Goal: Task Accomplishment & Management: Complete application form

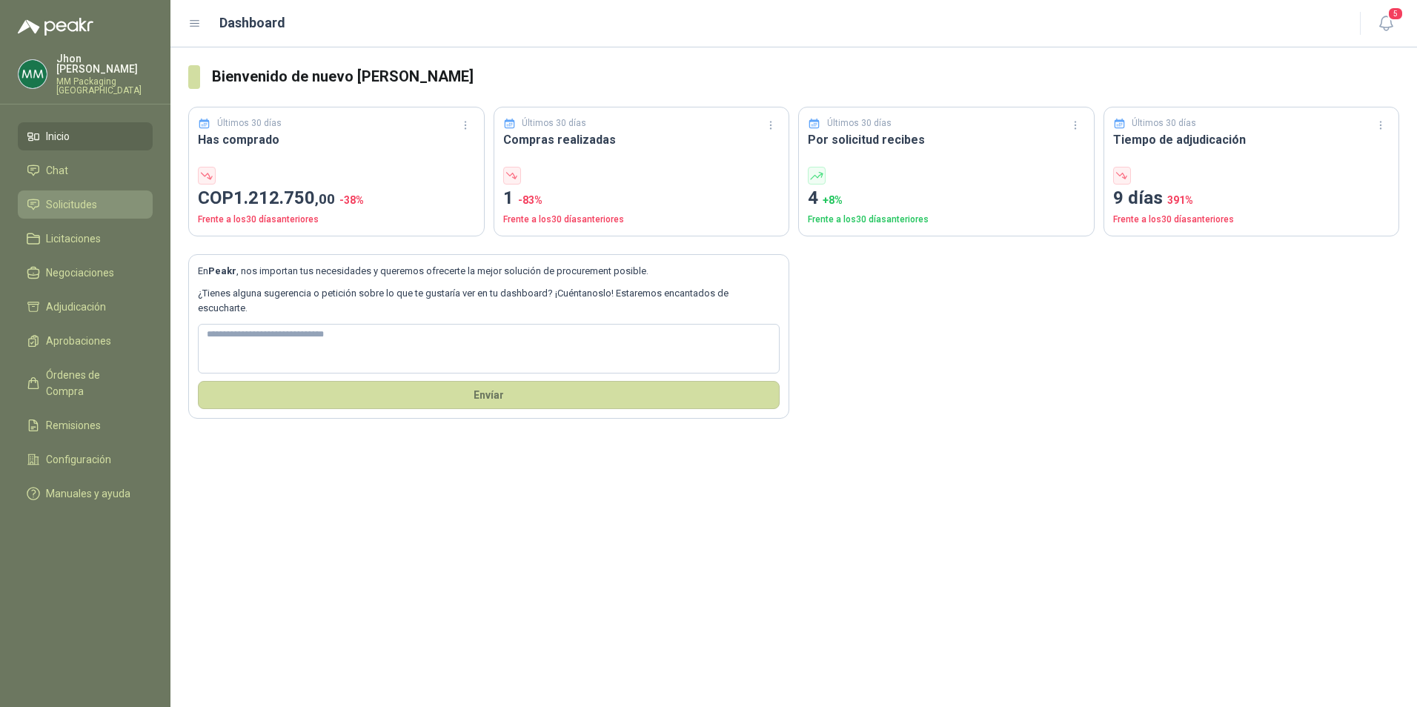
click at [74, 196] on span "Solicitudes" at bounding box center [71, 204] width 51 height 16
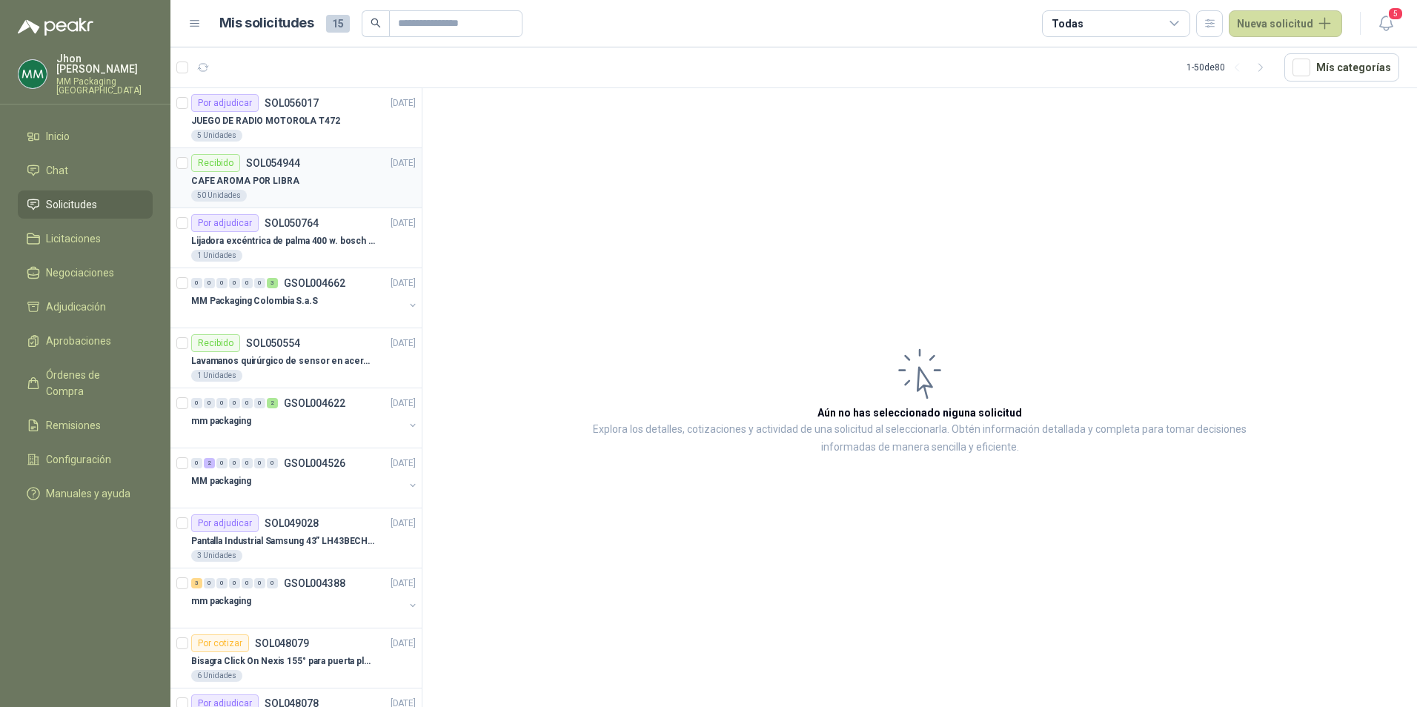
click at [303, 170] on div "Recibido SOL054944 [DATE]" at bounding box center [303, 163] width 225 height 18
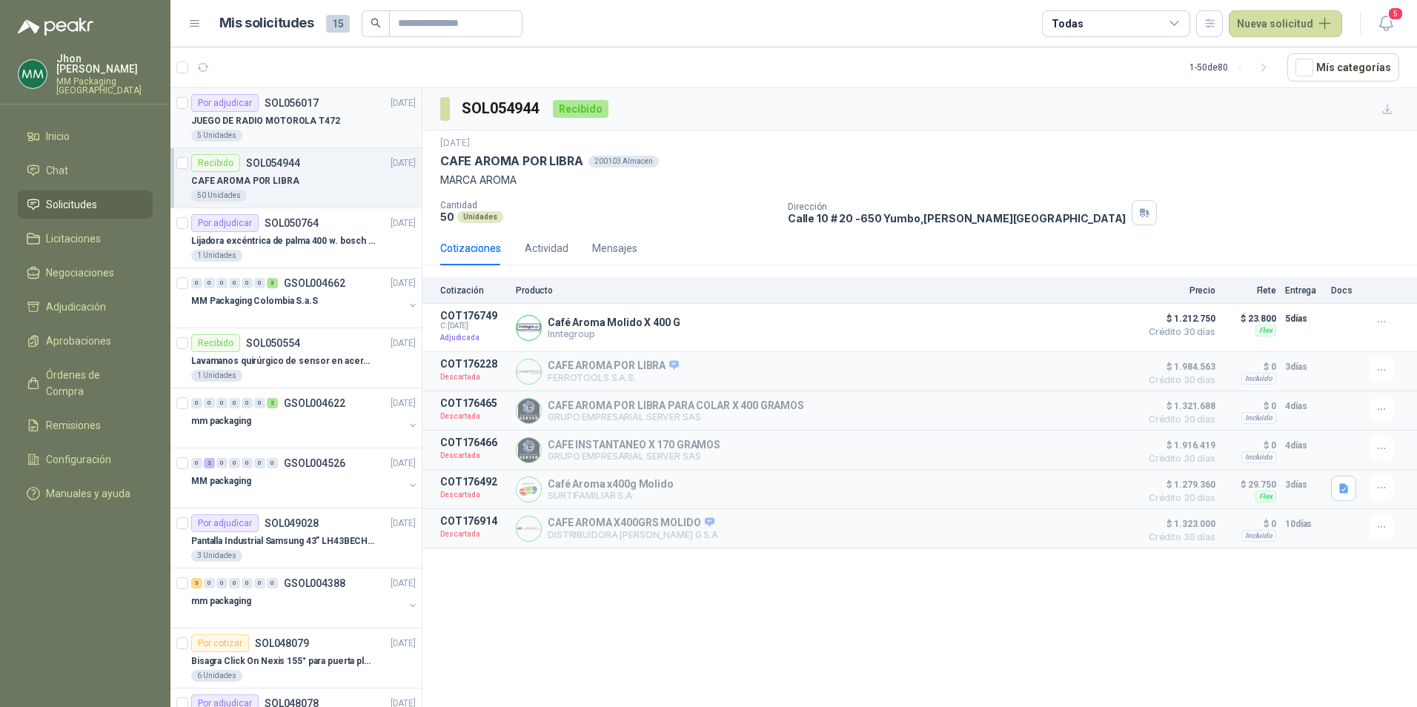
click at [318, 123] on p "JUEGO DE RADIO MOTOROLA T472" at bounding box center [265, 121] width 149 height 14
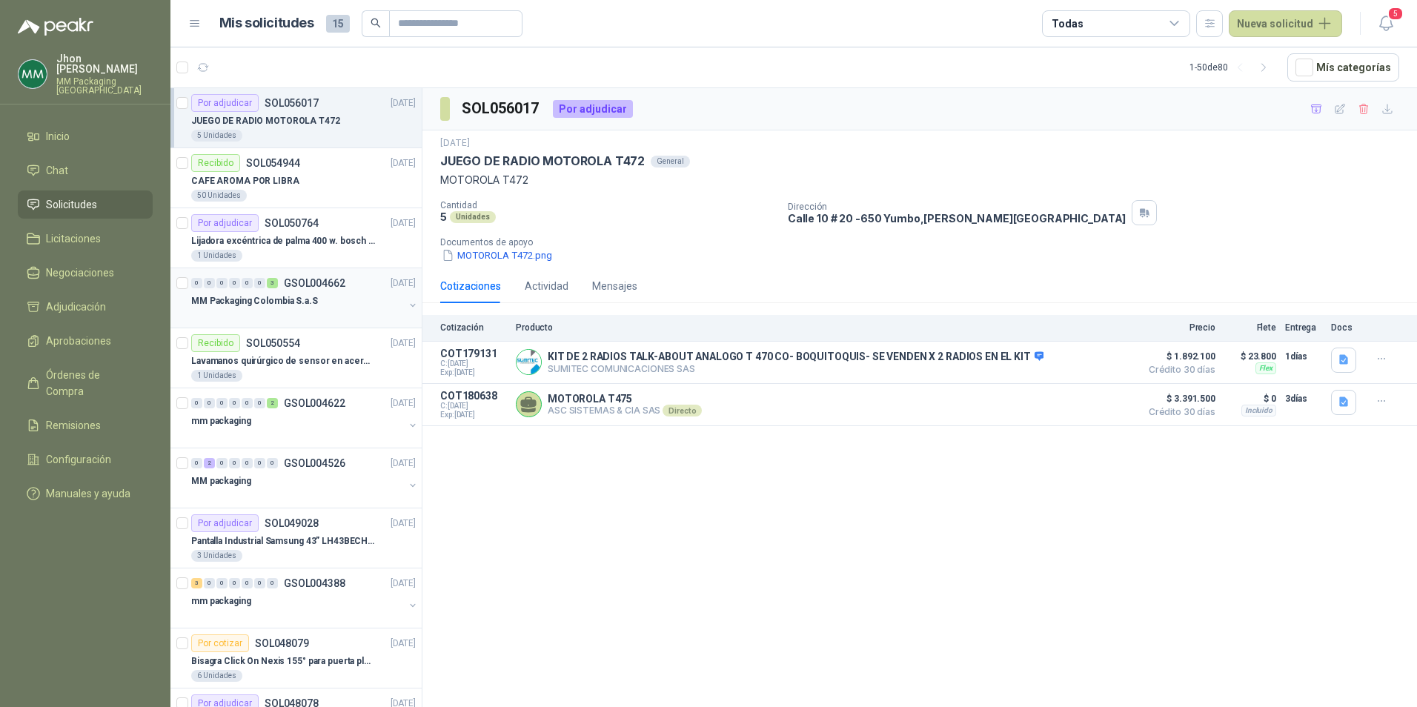
click at [256, 305] on p "MM Packaging Colombia S.a.S" at bounding box center [254, 301] width 127 height 14
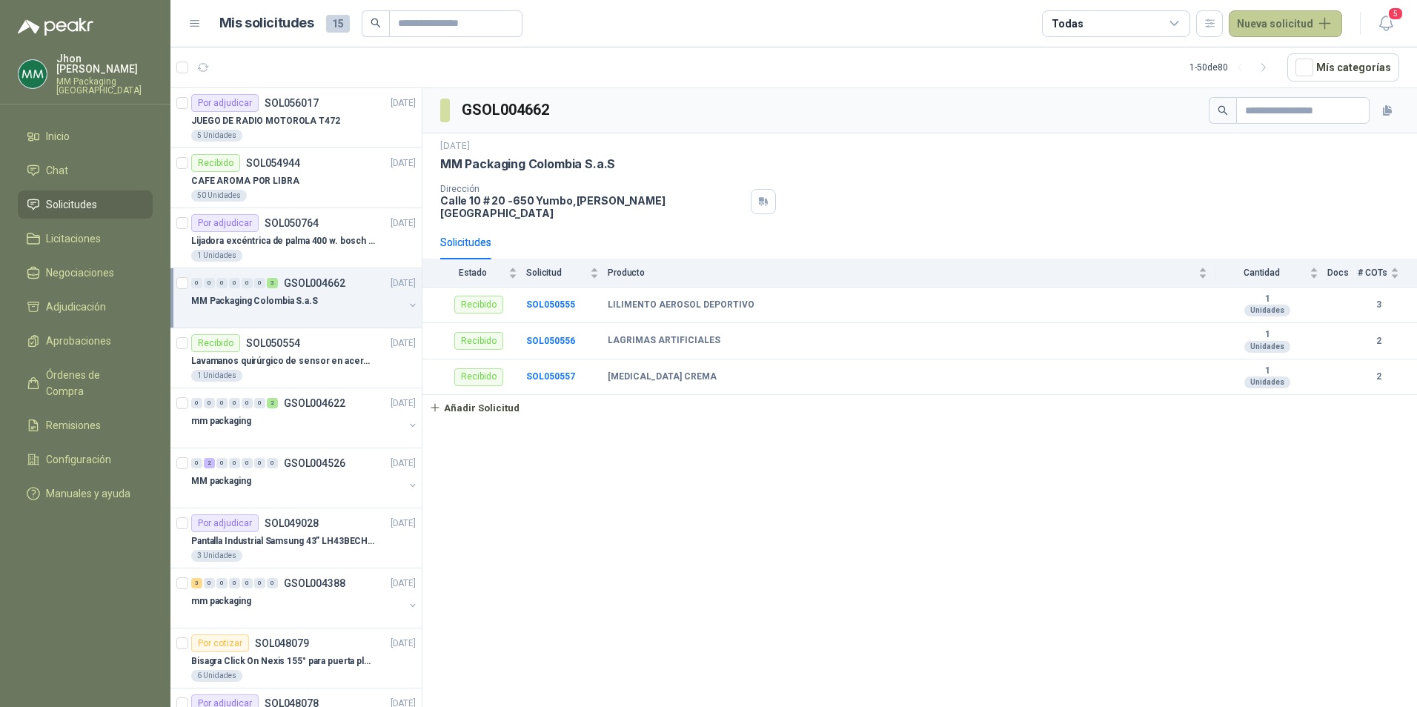
click at [1307, 21] on button "Nueva solicitud" at bounding box center [1285, 23] width 113 height 27
click at [1303, 61] on link "Solicitud" at bounding box center [1303, 60] width 126 height 26
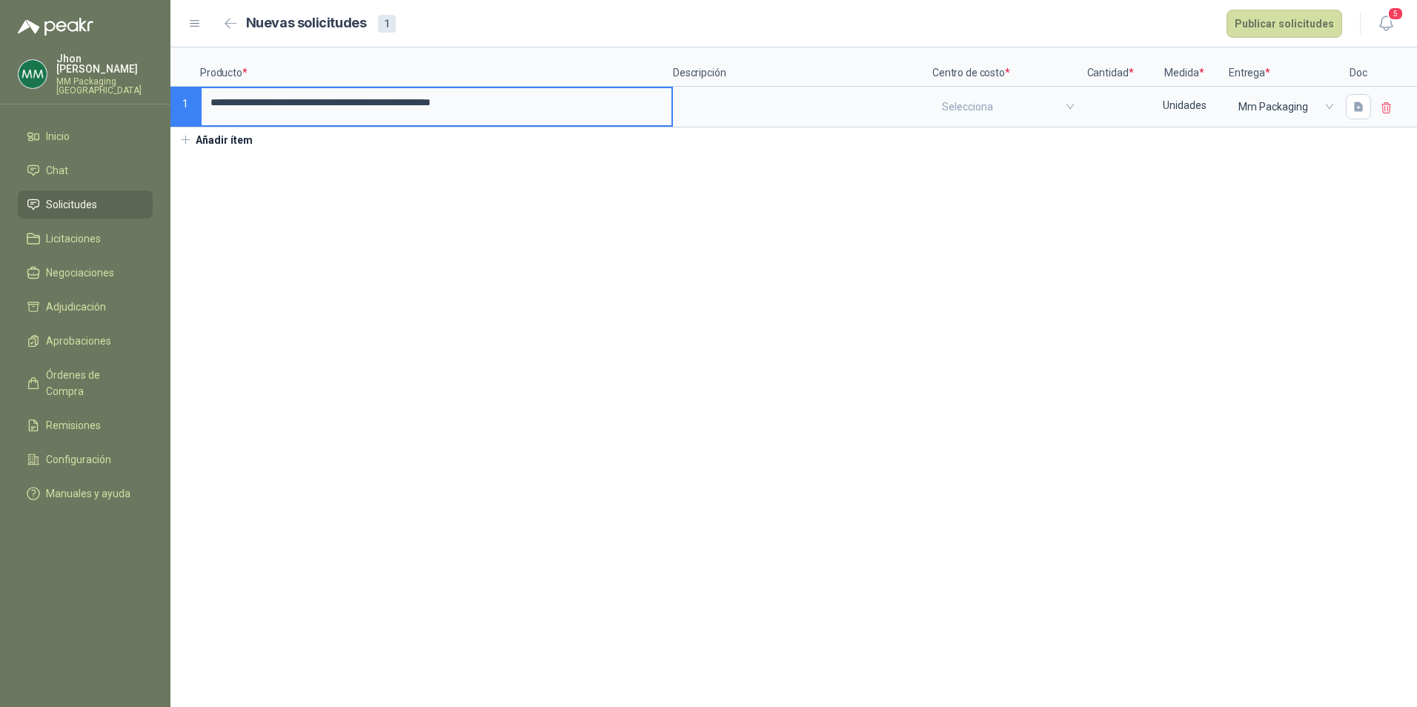
click at [614, 100] on input "**********" at bounding box center [437, 102] width 470 height 29
click at [691, 105] on textarea at bounding box center [802, 105] width 256 height 34
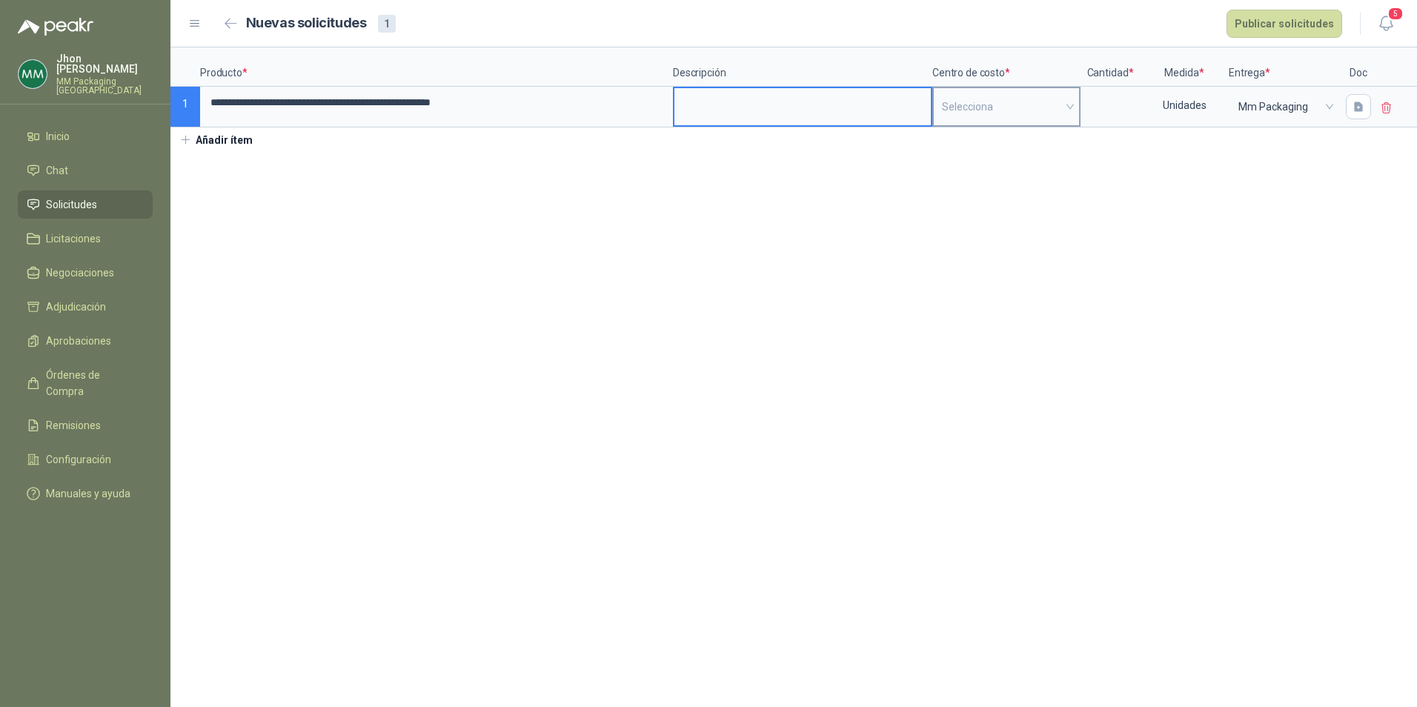
click at [984, 110] on input "search" at bounding box center [1006, 106] width 129 height 37
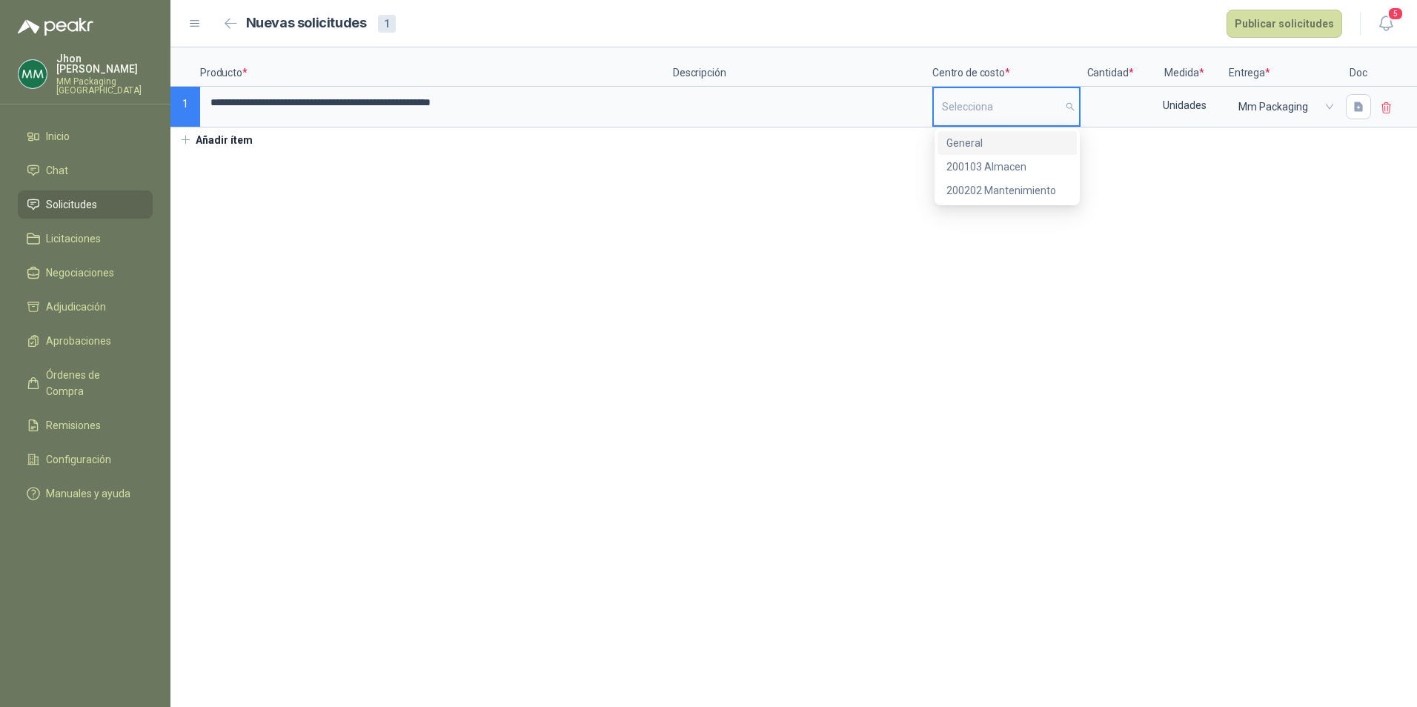
click at [979, 147] on div "General" at bounding box center [1007, 143] width 122 height 16
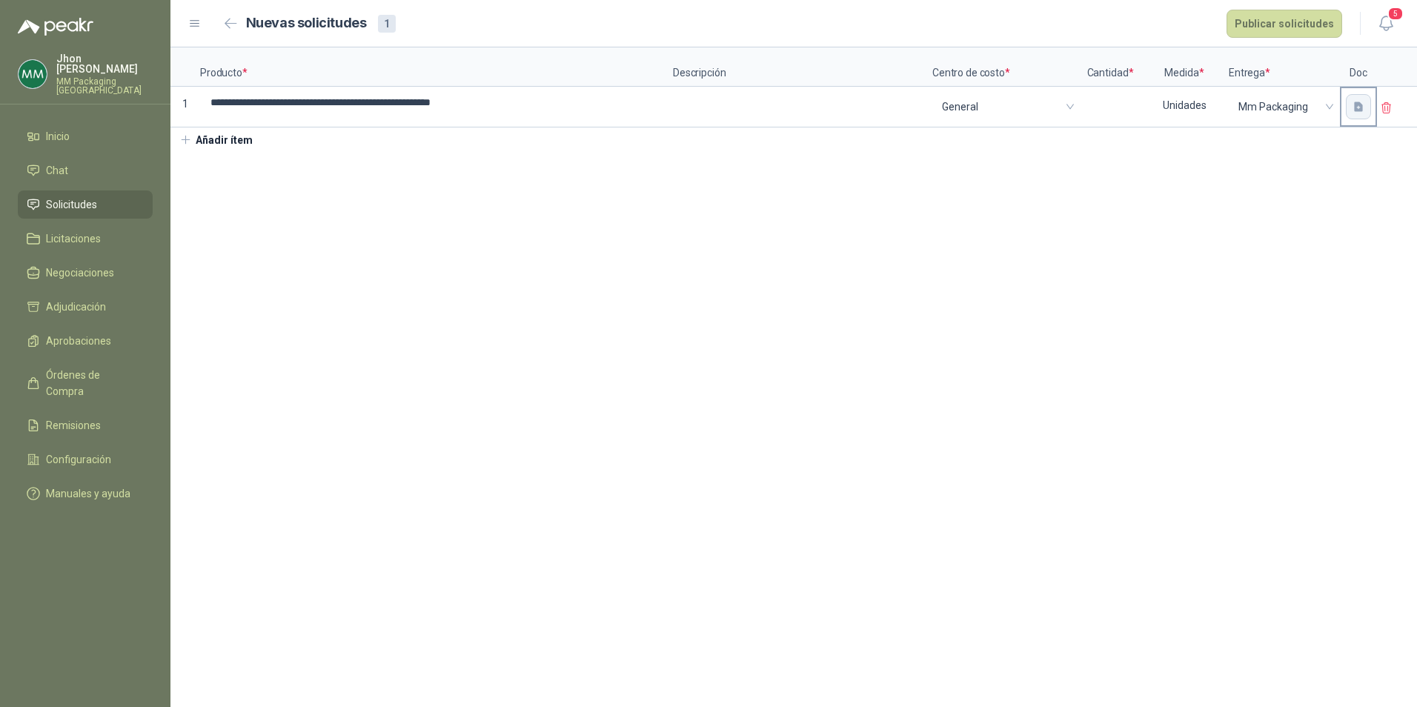
click at [1361, 105] on icon "button" at bounding box center [1358, 107] width 9 height 10
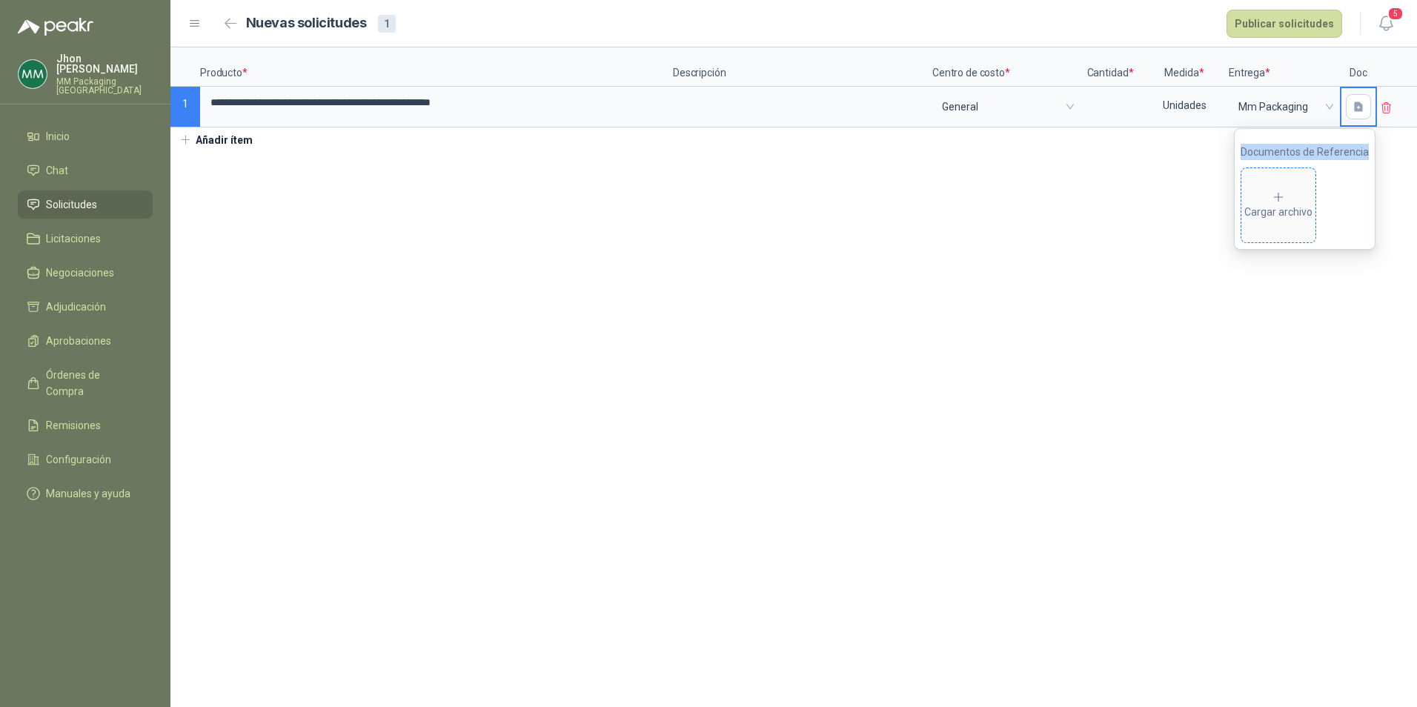
click at [1284, 189] on span "Cargar archivo" at bounding box center [1278, 205] width 74 height 74
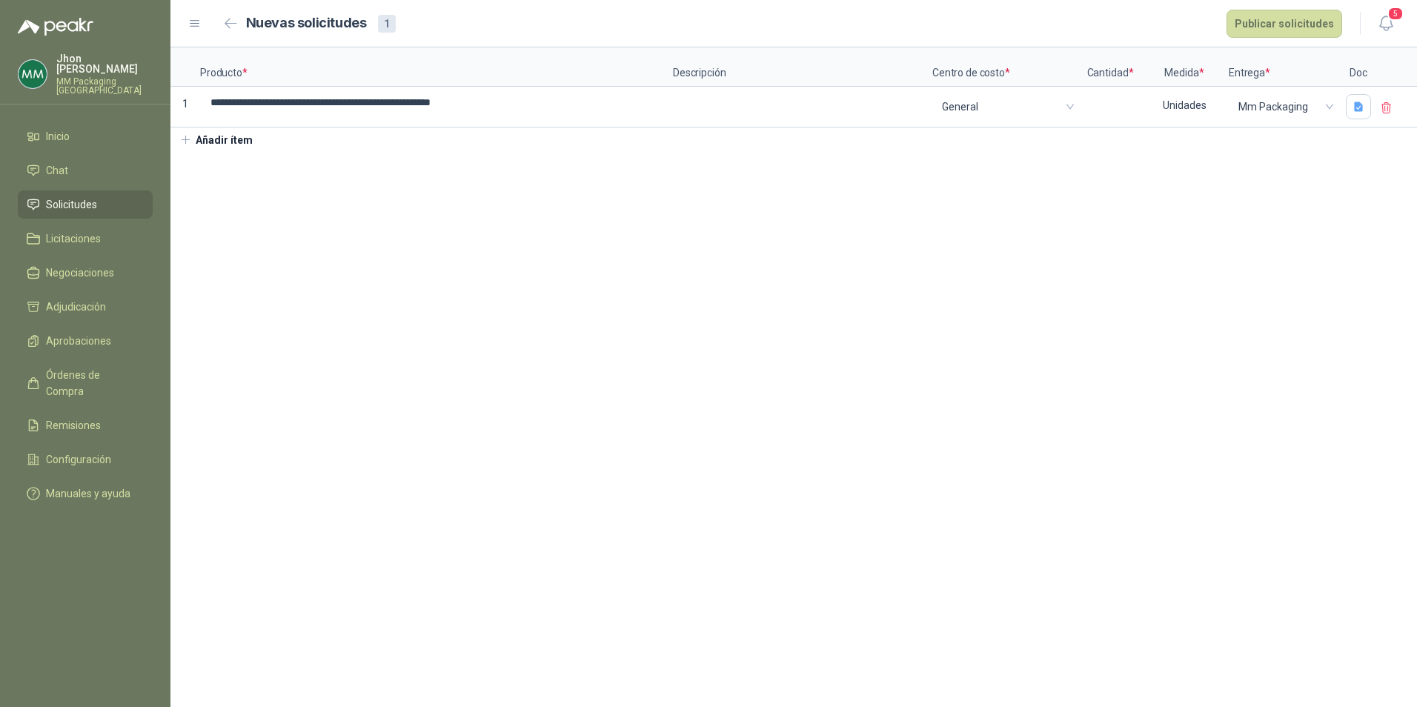
click at [190, 142] on icon "button" at bounding box center [185, 139] width 13 height 13
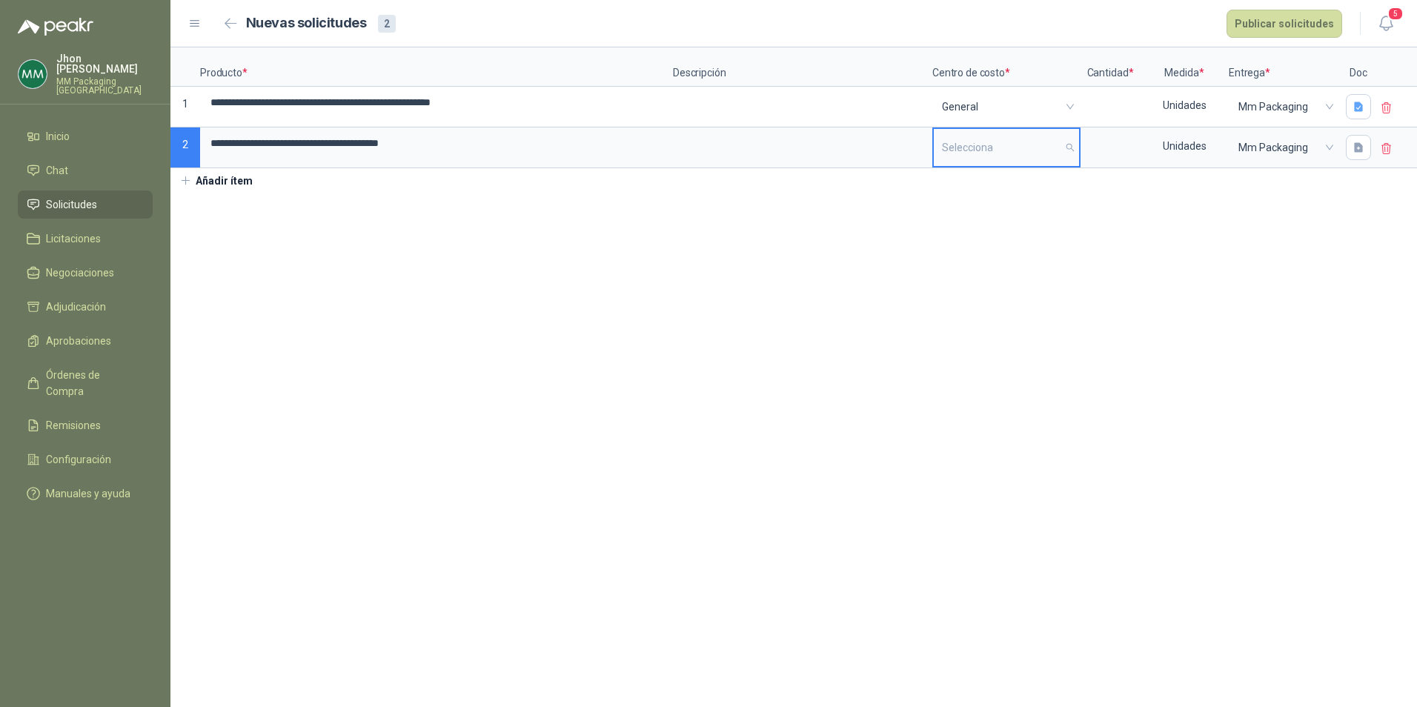
click at [966, 154] on input "search" at bounding box center [1006, 147] width 129 height 37
click at [987, 183] on div "General" at bounding box center [1007, 184] width 122 height 16
click at [1106, 99] on input at bounding box center [1110, 102] width 56 height 29
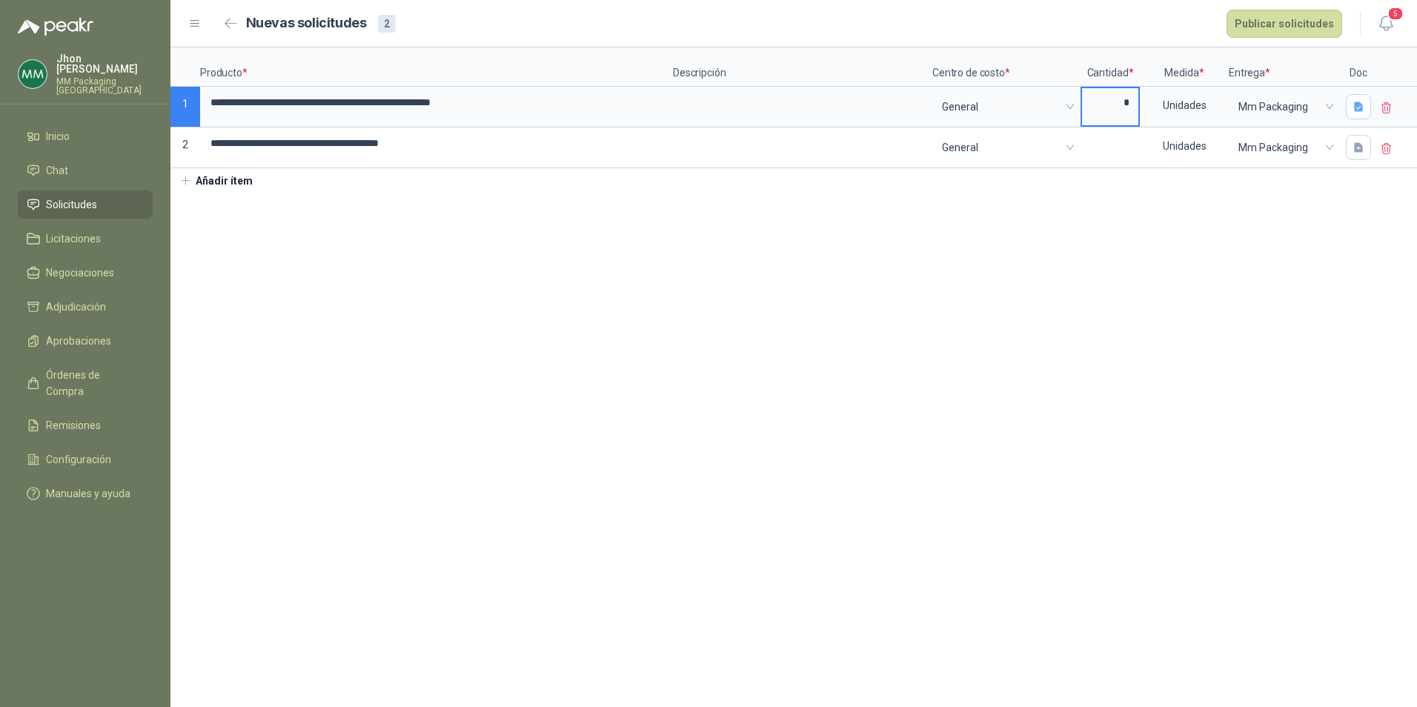
type input "*"
click at [1107, 148] on input at bounding box center [1110, 143] width 56 height 29
type input "*"
click at [1361, 152] on icon "button" at bounding box center [1358, 147] width 9 height 10
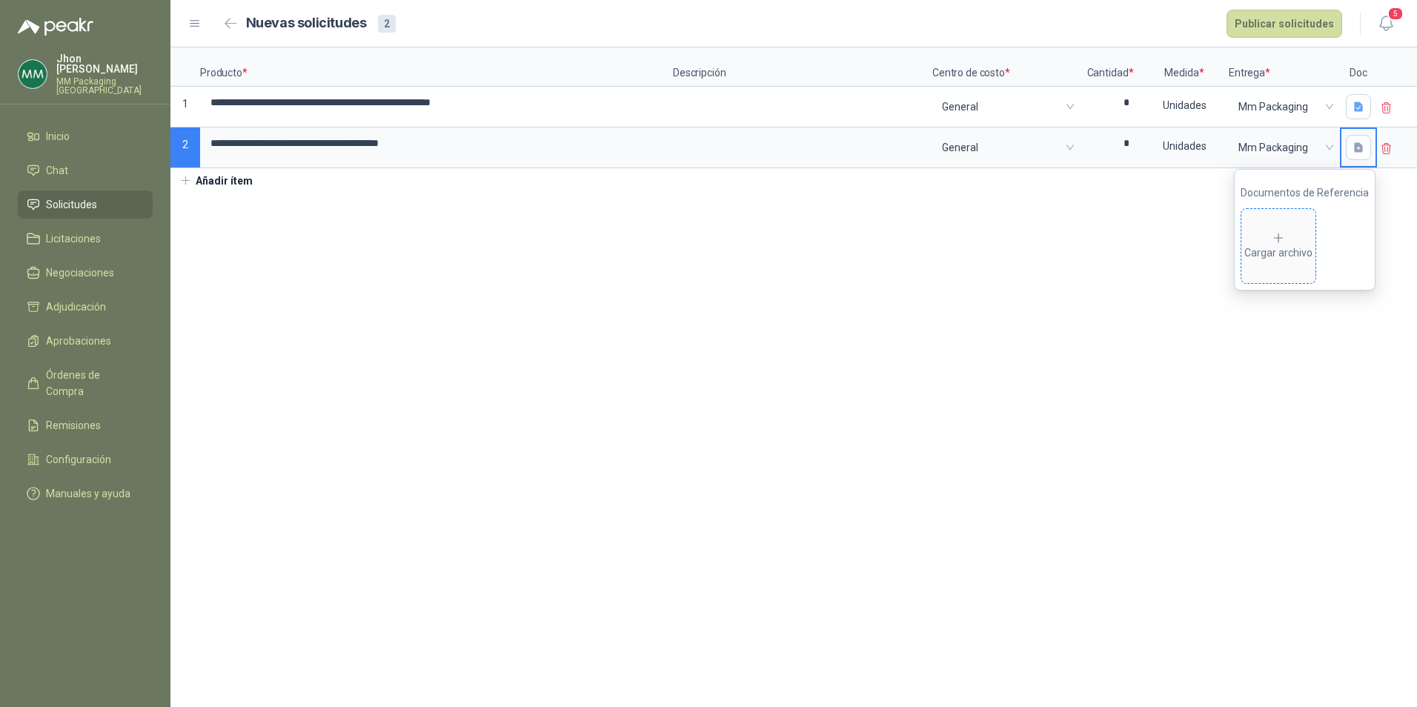
click at [1288, 248] on div "Cargar archivo" at bounding box center [1278, 246] width 68 height 30
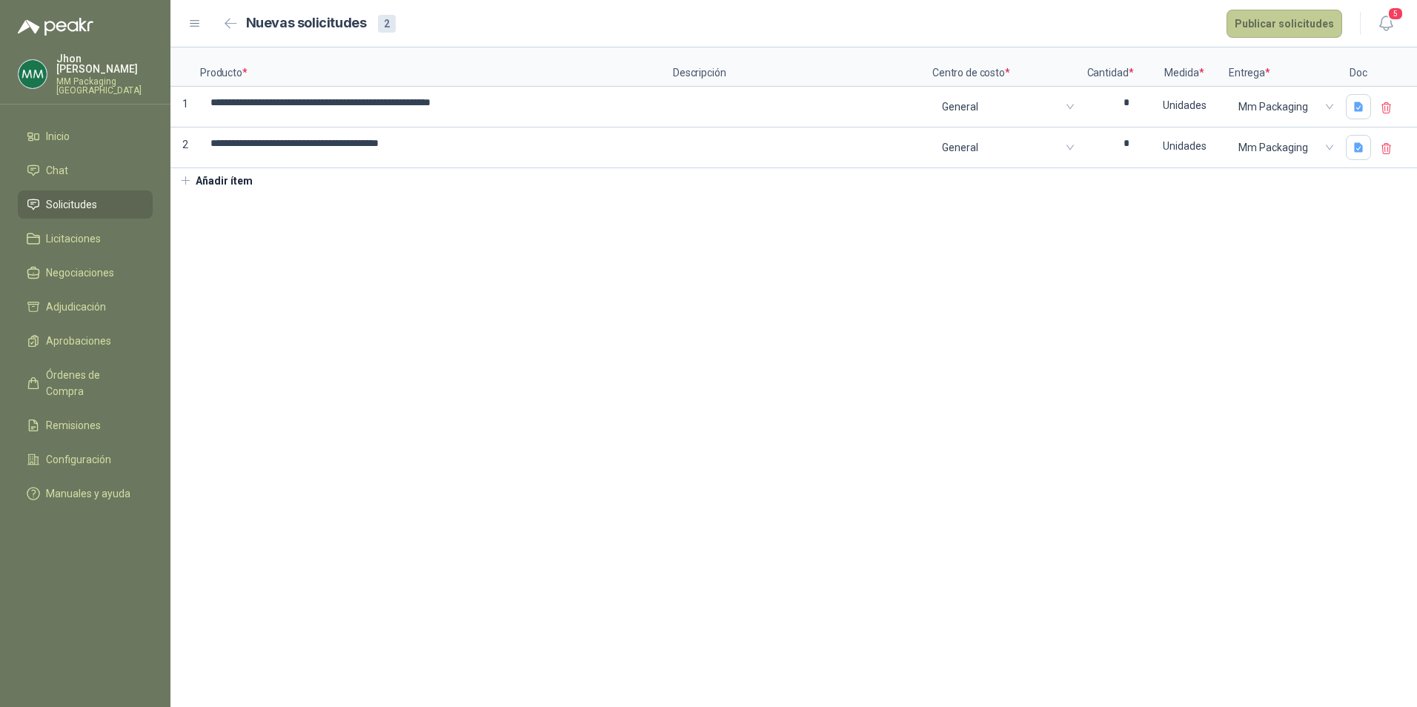
click at [1280, 15] on button "Publicar solicitudes" at bounding box center [1285, 24] width 116 height 28
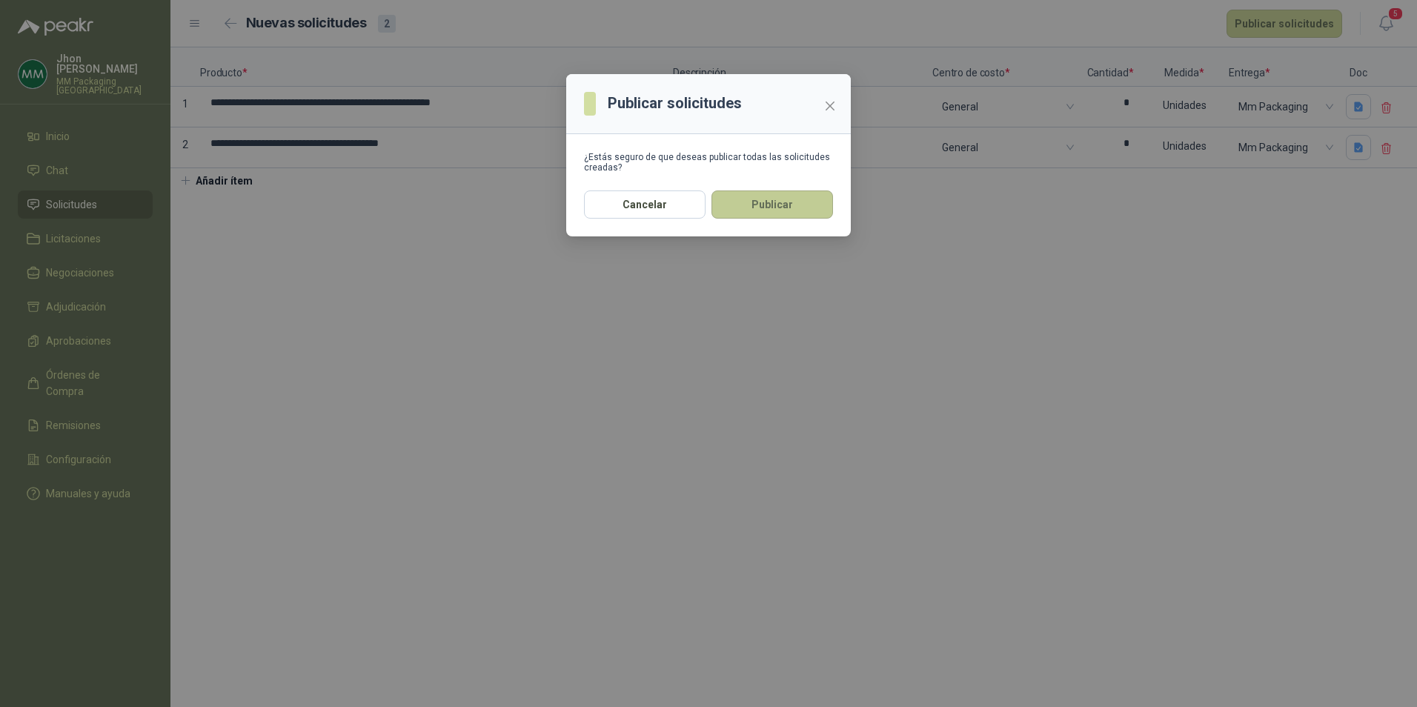
click at [787, 208] on button "Publicar" at bounding box center [772, 204] width 122 height 28
